Goal: Task Accomplishment & Management: Manage account settings

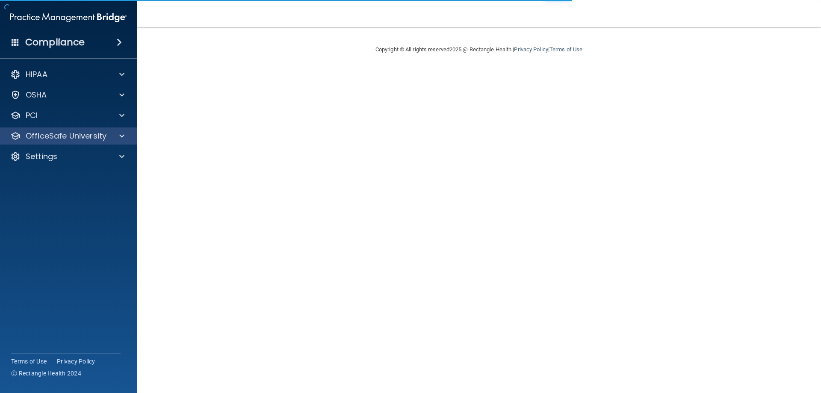
click at [81, 141] on div "OfficeSafe University" at bounding box center [68, 135] width 137 height 17
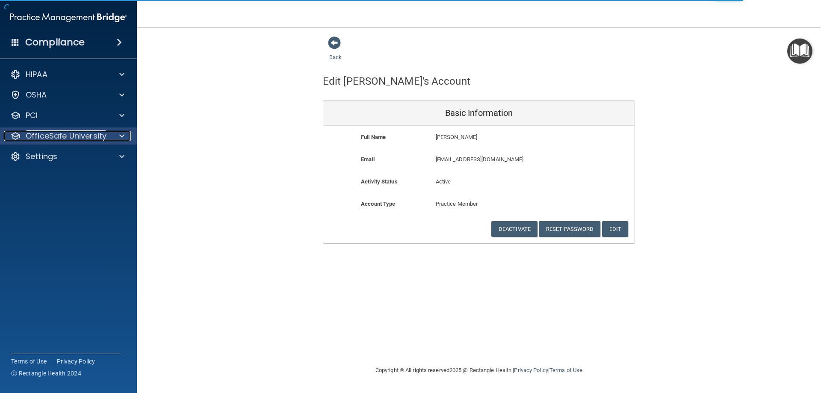
click at [113, 137] on div at bounding box center [120, 136] width 21 height 10
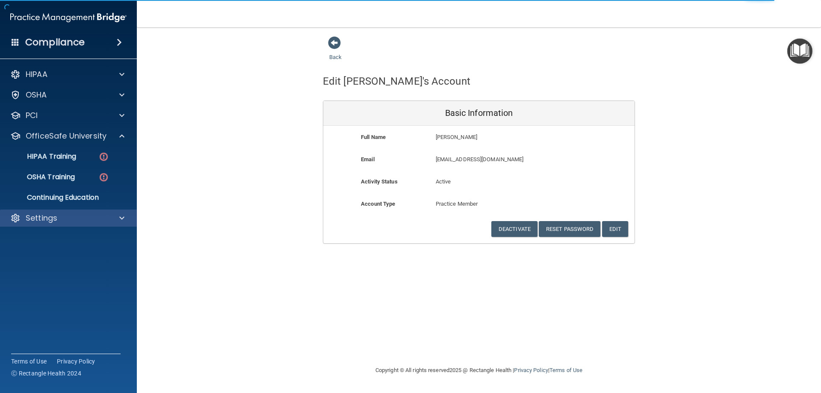
click at [47, 225] on div "Settings" at bounding box center [68, 217] width 137 height 17
click at [80, 222] on div "Settings" at bounding box center [57, 218] width 106 height 10
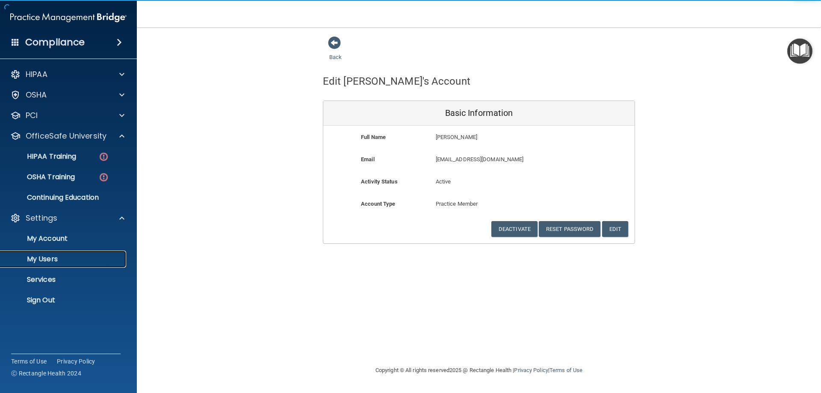
click at [48, 261] on p "My Users" at bounding box center [64, 259] width 117 height 9
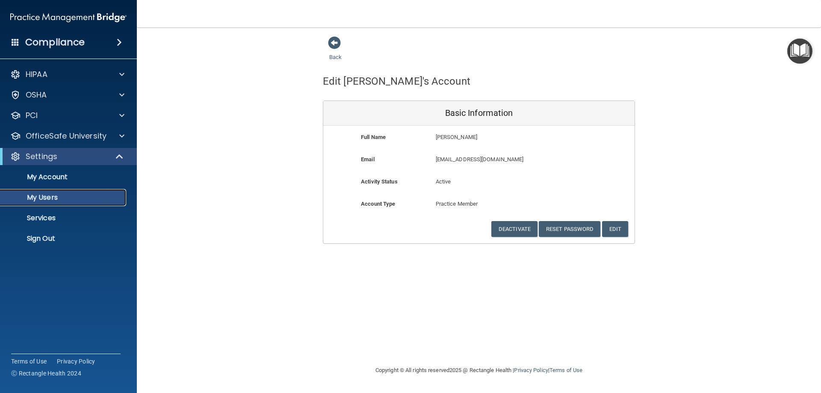
select select "20"
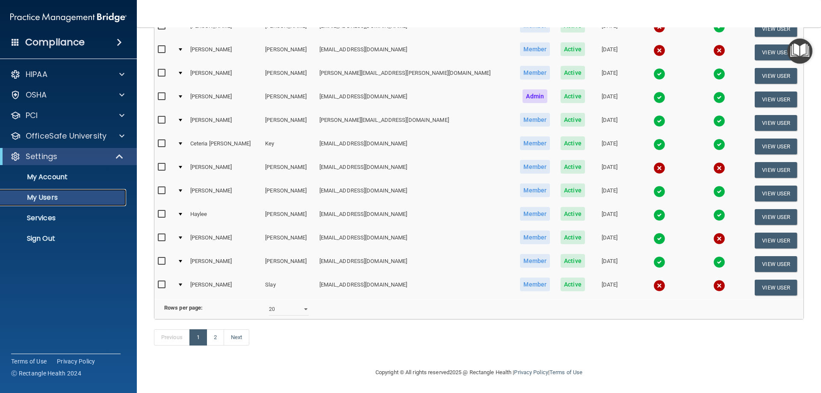
scroll to position [315, 0]
click at [219, 340] on link "2" at bounding box center [215, 337] width 18 height 16
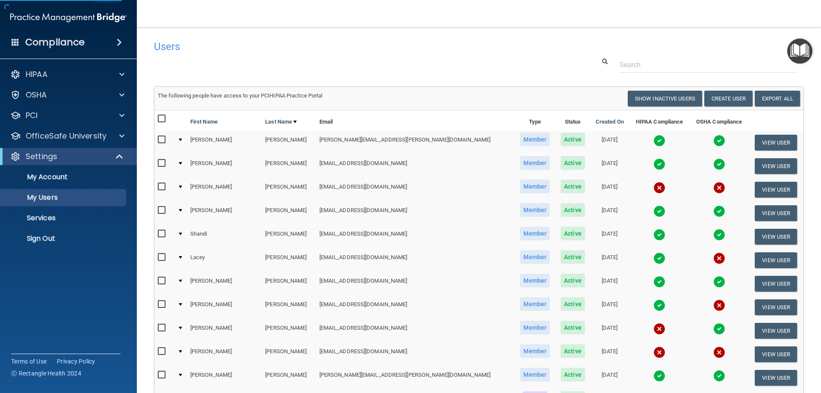
select select "20"
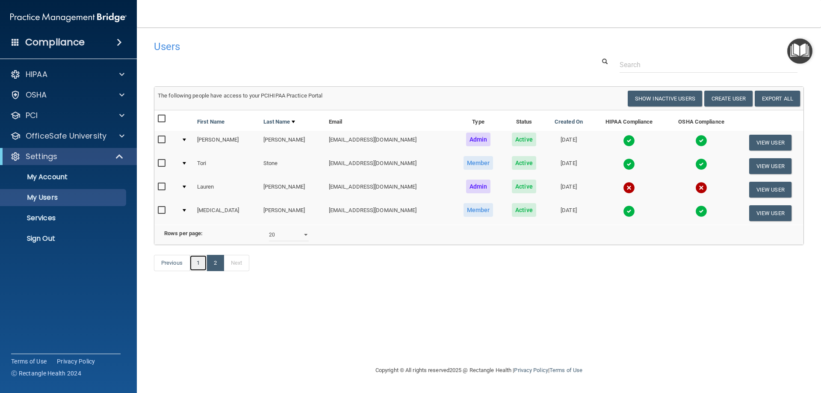
click at [198, 271] on link "1" at bounding box center [198, 263] width 18 height 16
select select "20"
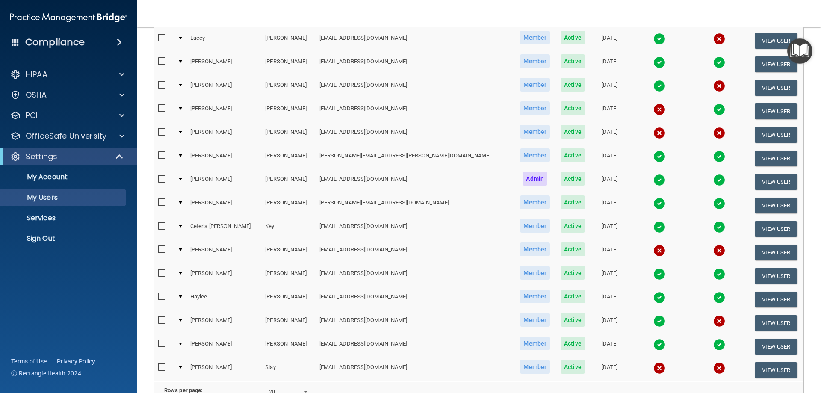
scroll to position [299, 0]
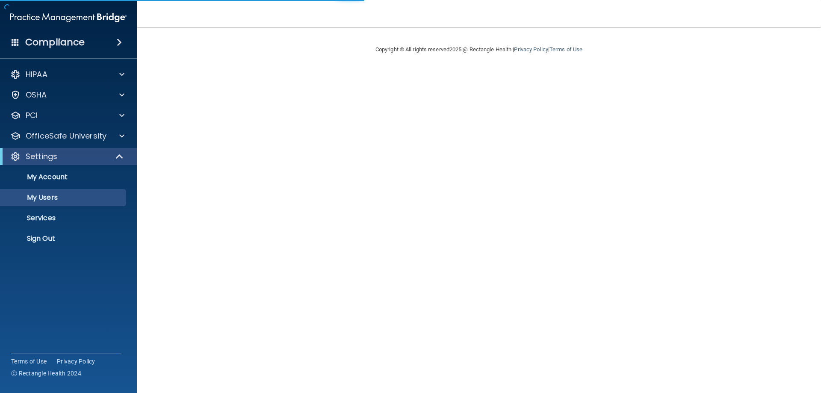
select select "20"
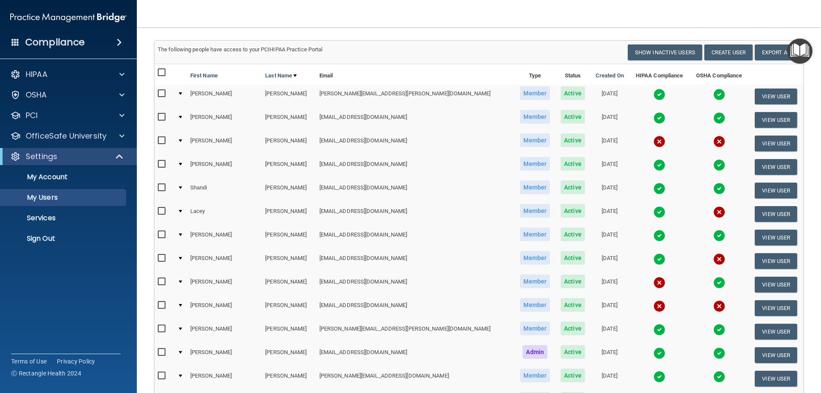
scroll to position [43, 0]
